Goal: Task Accomplishment & Management: Use online tool/utility

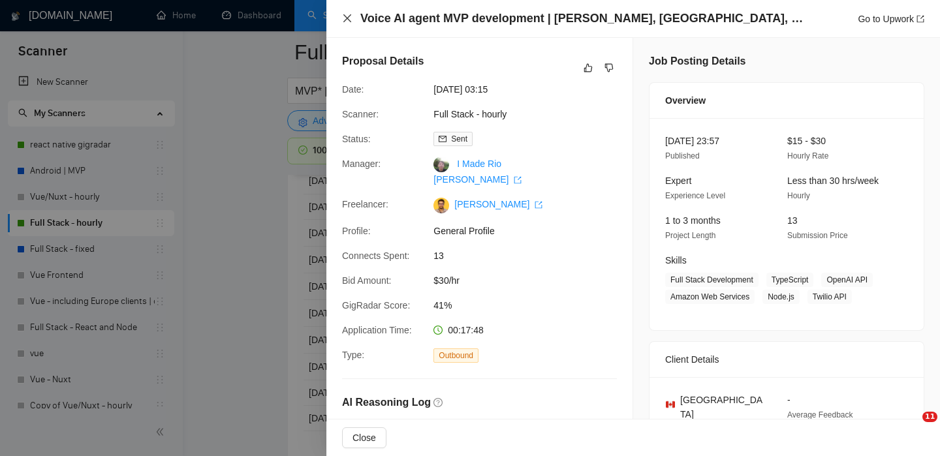
click at [345, 16] on icon "close" at bounding box center [347, 18] width 8 height 8
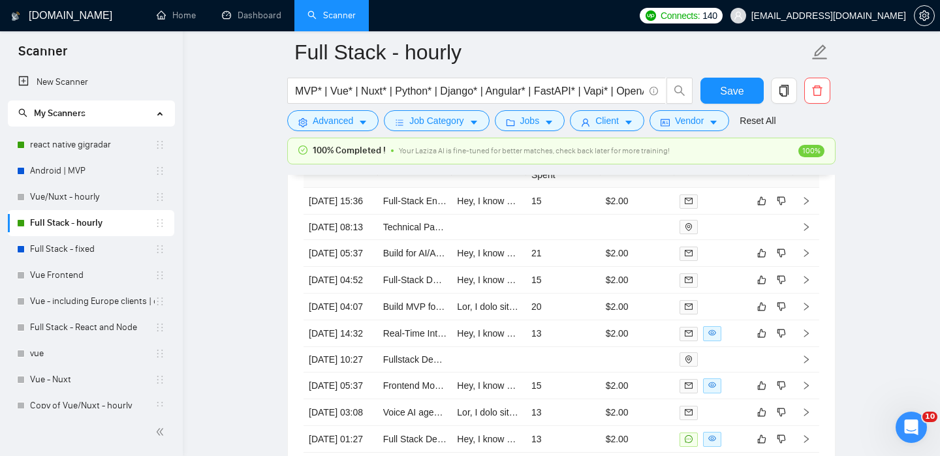
scroll to position [3463, 0]
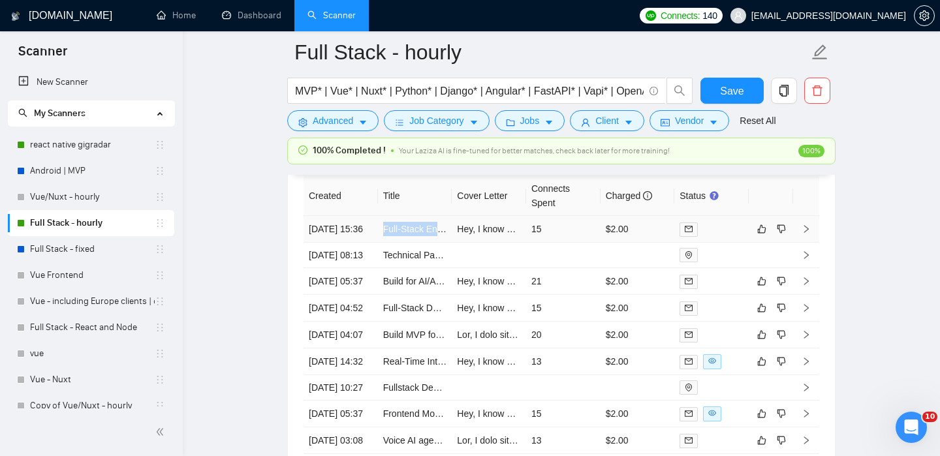
click at [394, 234] on link "Full-Stack Engineer (AWS + Healthcare SaaS)" at bounding box center [477, 229] width 189 height 10
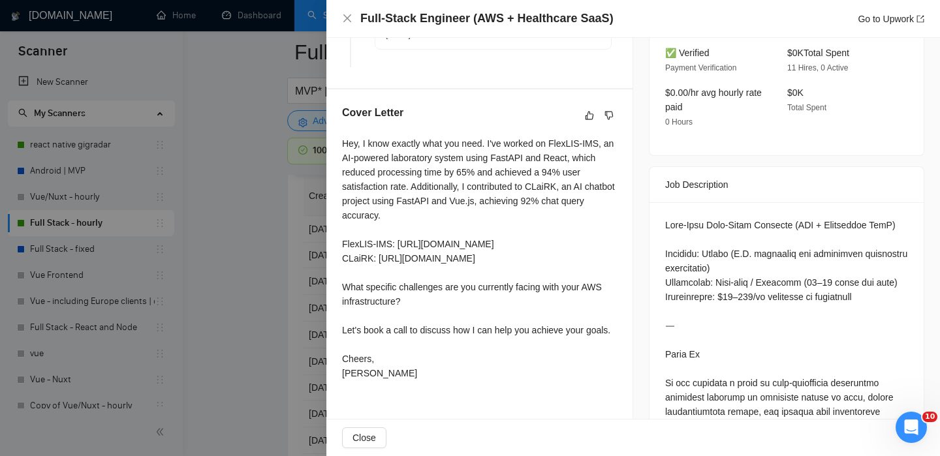
scroll to position [461, 0]
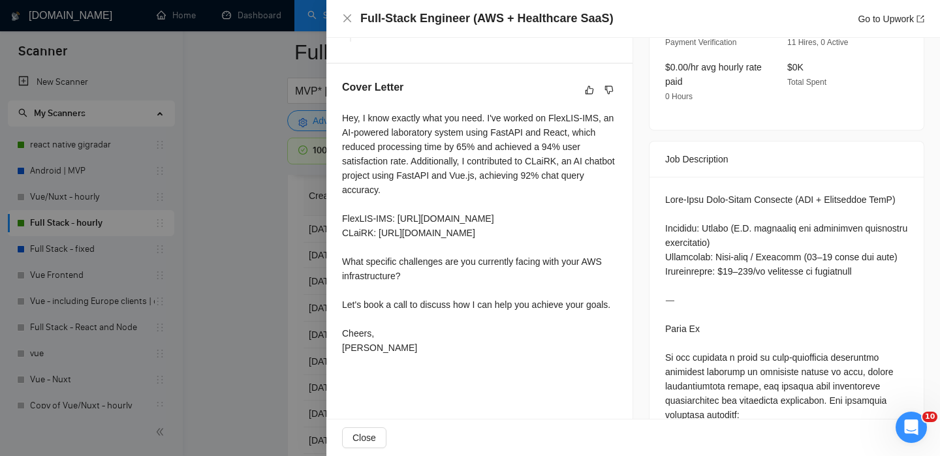
click at [272, 310] on div at bounding box center [470, 228] width 940 height 456
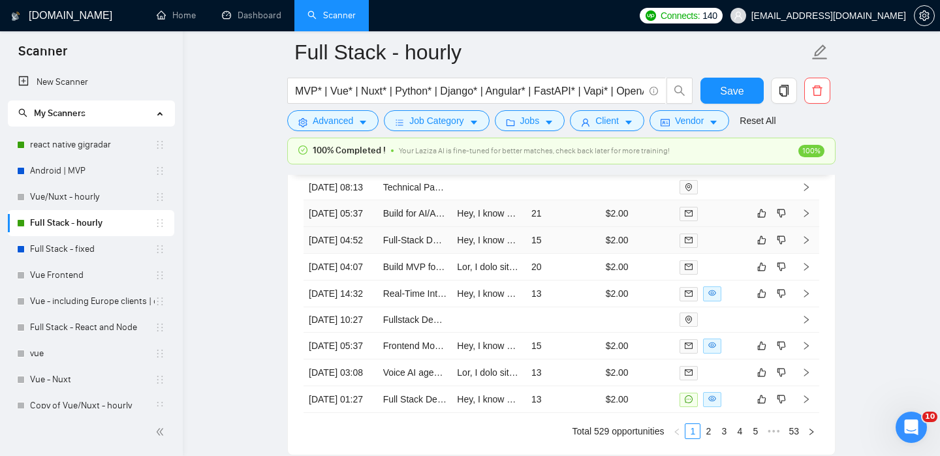
scroll to position [3538, 0]
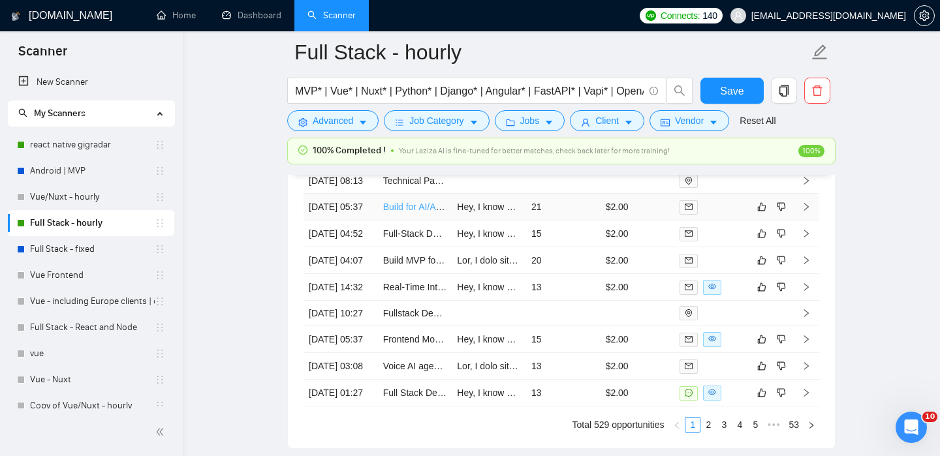
click at [413, 212] on link "Build for AI/Analytics Platform" at bounding box center [443, 207] width 120 height 10
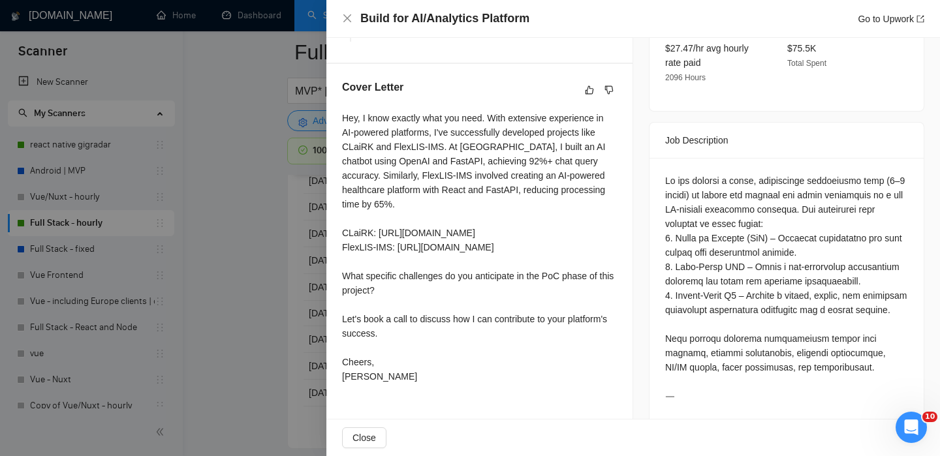
click at [258, 286] on div at bounding box center [470, 228] width 940 height 456
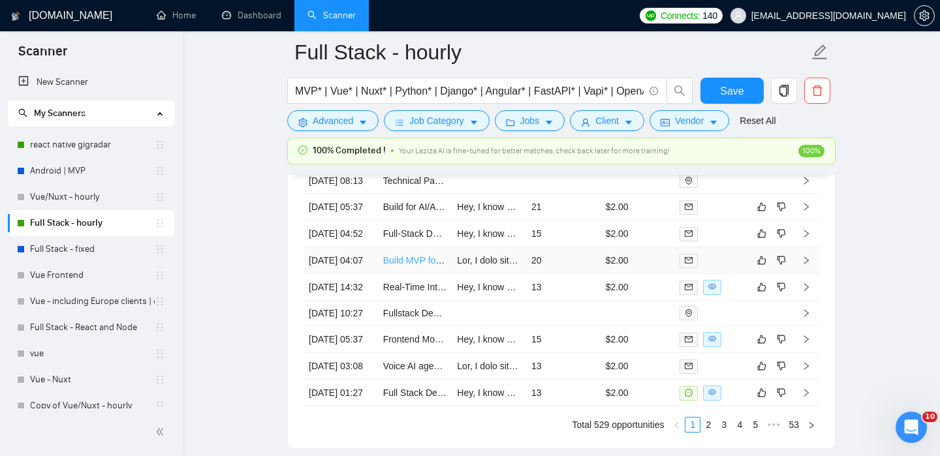
click at [396, 266] on link "Build MVP for AI Dental Management System: Smart Scheduler + Insurance Verifica…" at bounding box center [592, 260] width 419 height 10
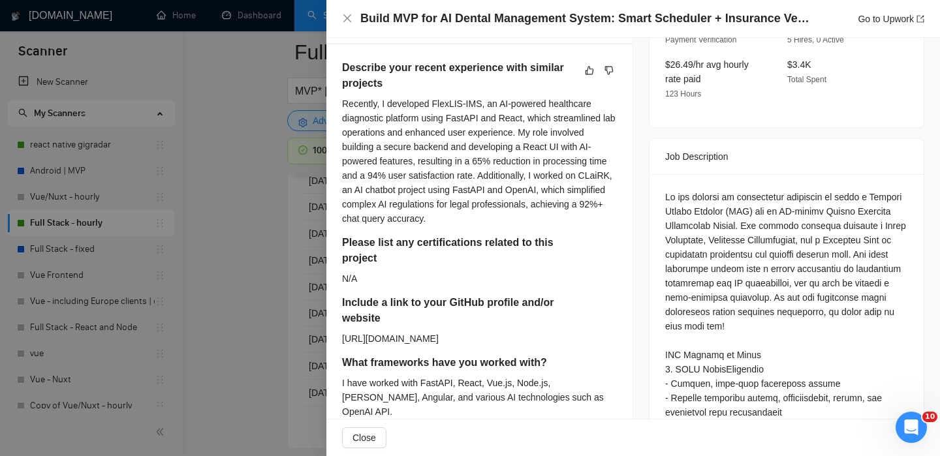
scroll to position [533, 0]
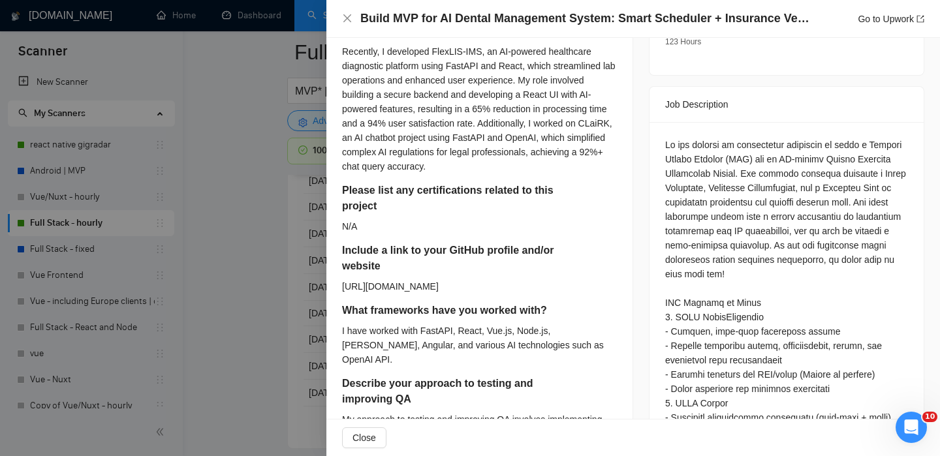
click at [219, 298] on div at bounding box center [470, 228] width 940 height 456
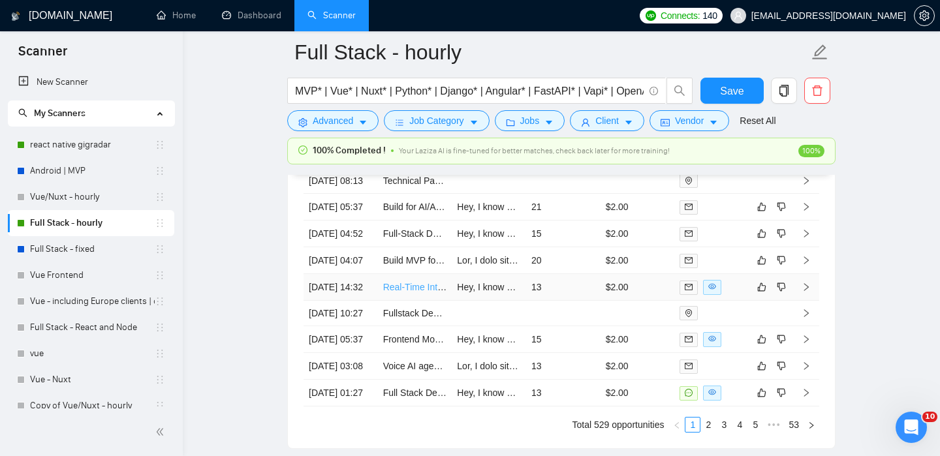
click at [391, 293] on link "Real-Time Interactive AI Avatar Platform" at bounding box center [464, 287] width 162 height 10
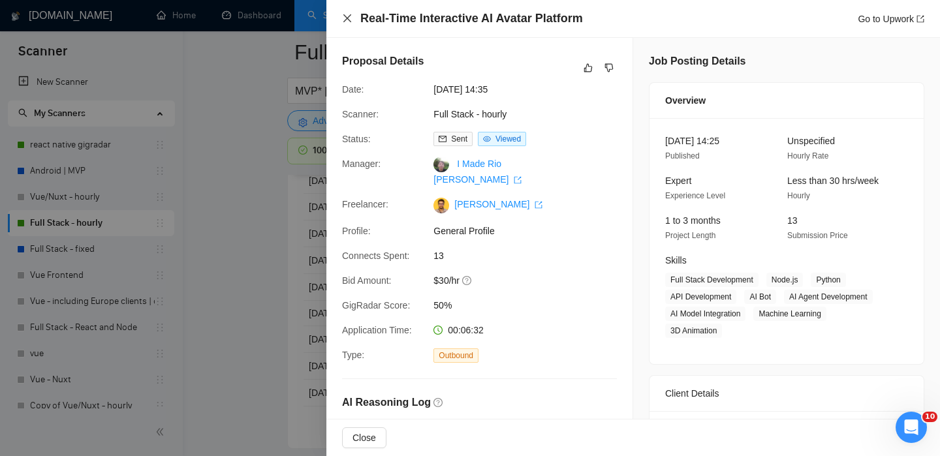
click at [346, 21] on icon "close" at bounding box center [347, 18] width 10 height 10
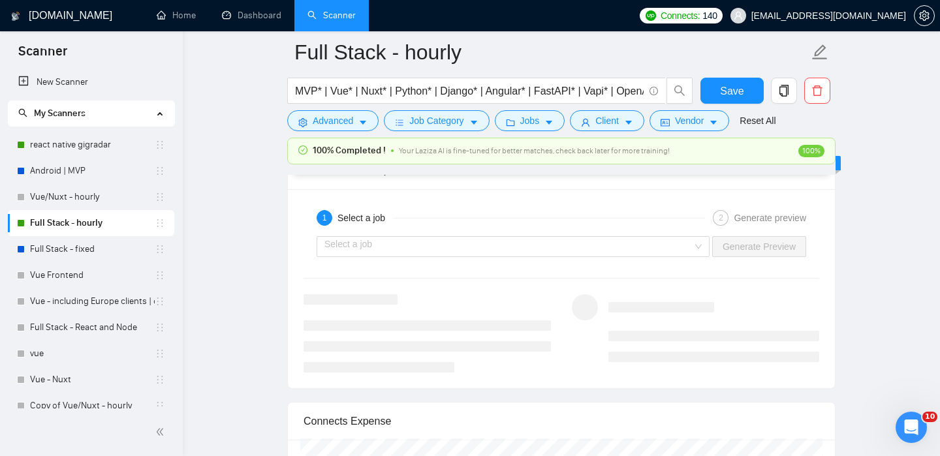
scroll to position [2477, 0]
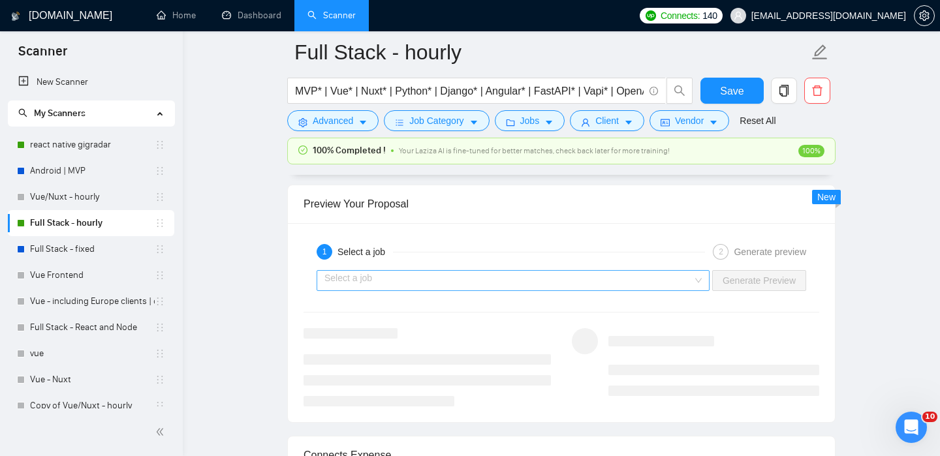
click at [379, 274] on input "search" at bounding box center [509, 281] width 368 height 20
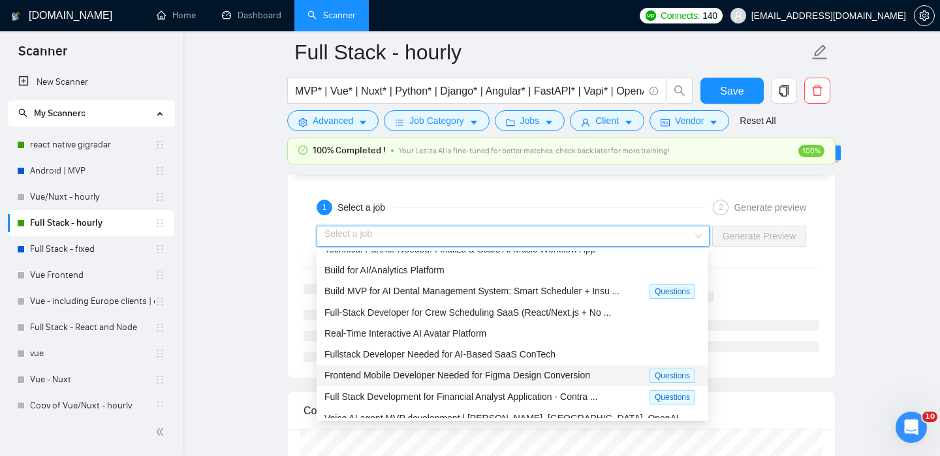
scroll to position [32, 0]
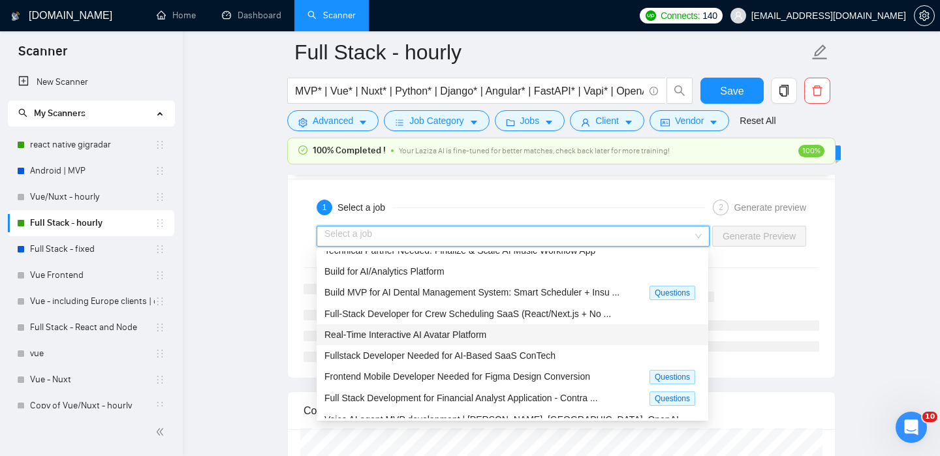
click at [424, 340] on div "Real-Time Interactive AI Avatar Platform" at bounding box center [513, 335] width 376 height 14
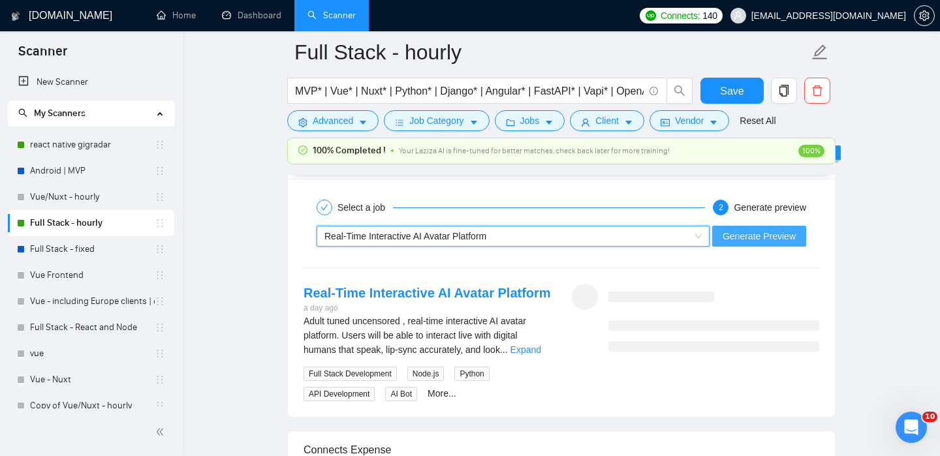
click at [739, 246] on button "Generate Preview" at bounding box center [759, 236] width 94 height 21
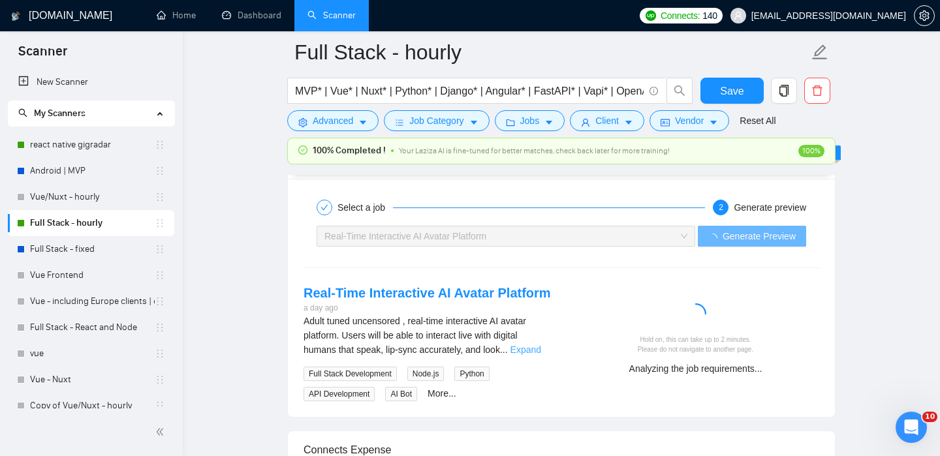
click at [534, 351] on link "Expand" at bounding box center [526, 350] width 31 height 10
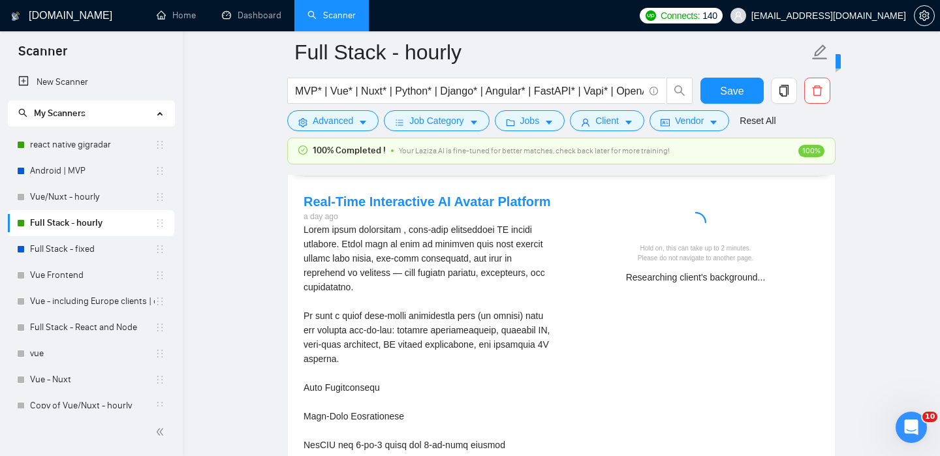
scroll to position [2608, 0]
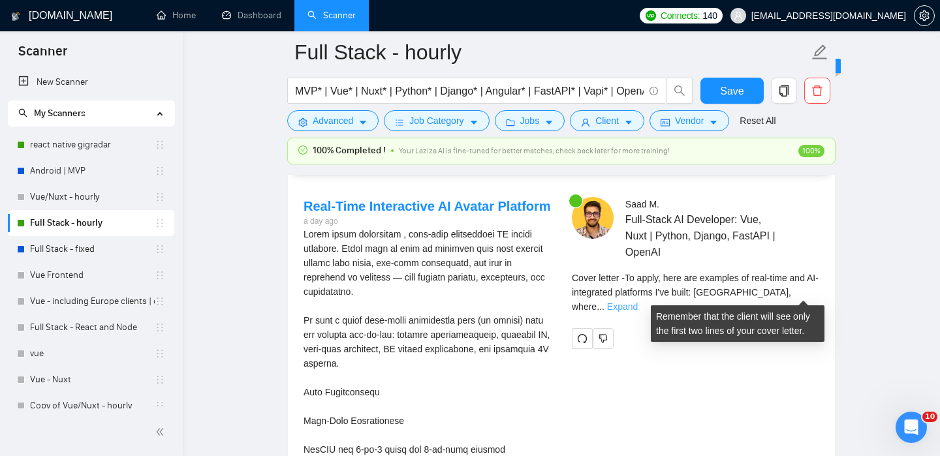
click at [638, 302] on link "Expand" at bounding box center [622, 307] width 31 height 10
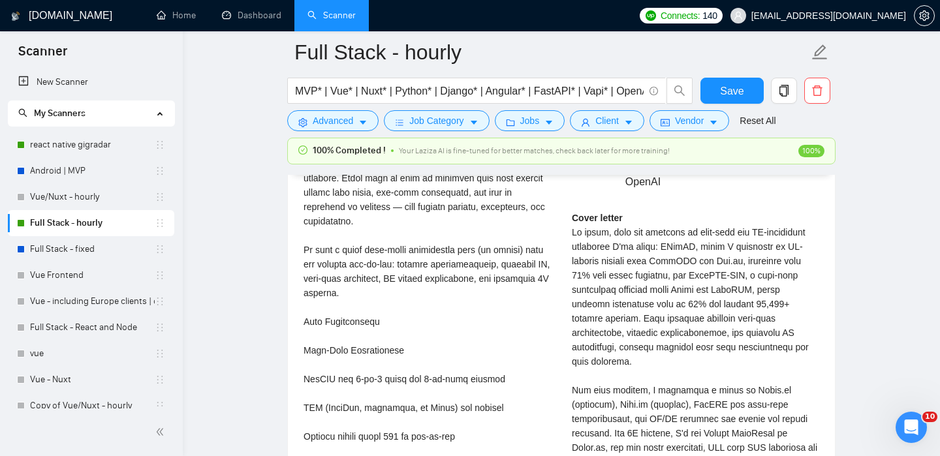
scroll to position [2629, 0]
